Goal: Check status

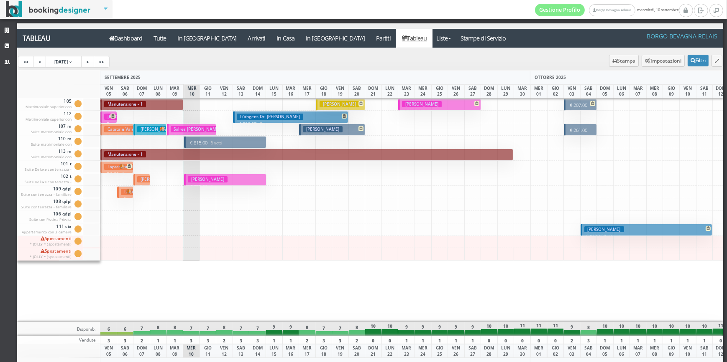
click at [206, 141] on p "€ 815.00 5 notti" at bounding box center [226, 143] width 76 height 7
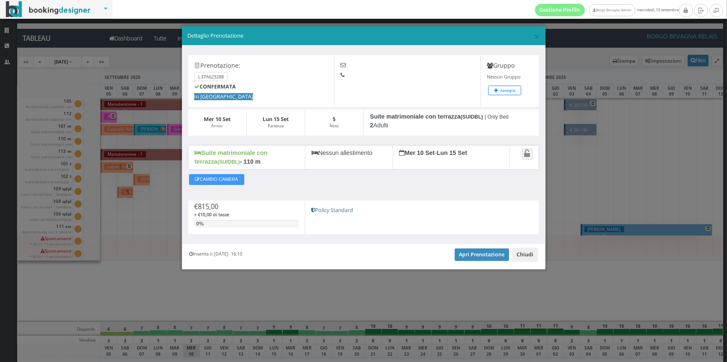
click at [523, 255] on button "Chiudi" at bounding box center [525, 255] width 26 height 14
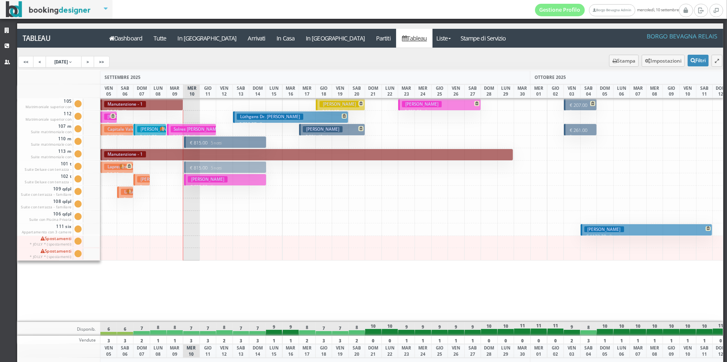
drag, startPoint x: 225, startPoint y: 141, endPoint x: 227, endPoint y: 164, distance: 23.1
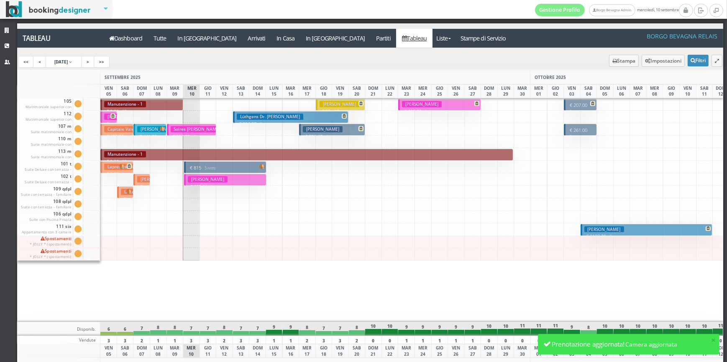
click at [238, 180] on button "Fellay Brigitte € 630.00 5 notti 3 Adulti" at bounding box center [225, 180] width 82 height 12
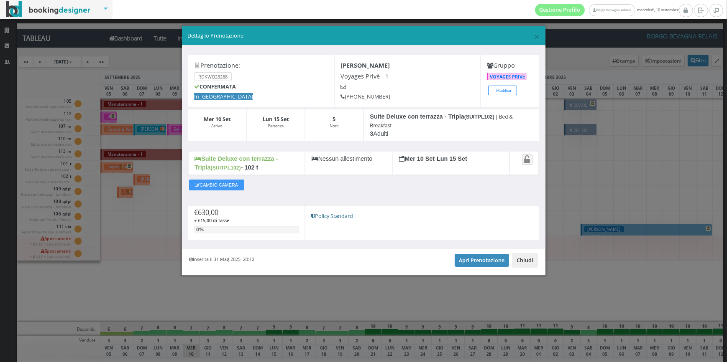
click at [533, 261] on button "Chiudi" at bounding box center [525, 260] width 26 height 14
